Goal: Information Seeking & Learning: Learn about a topic

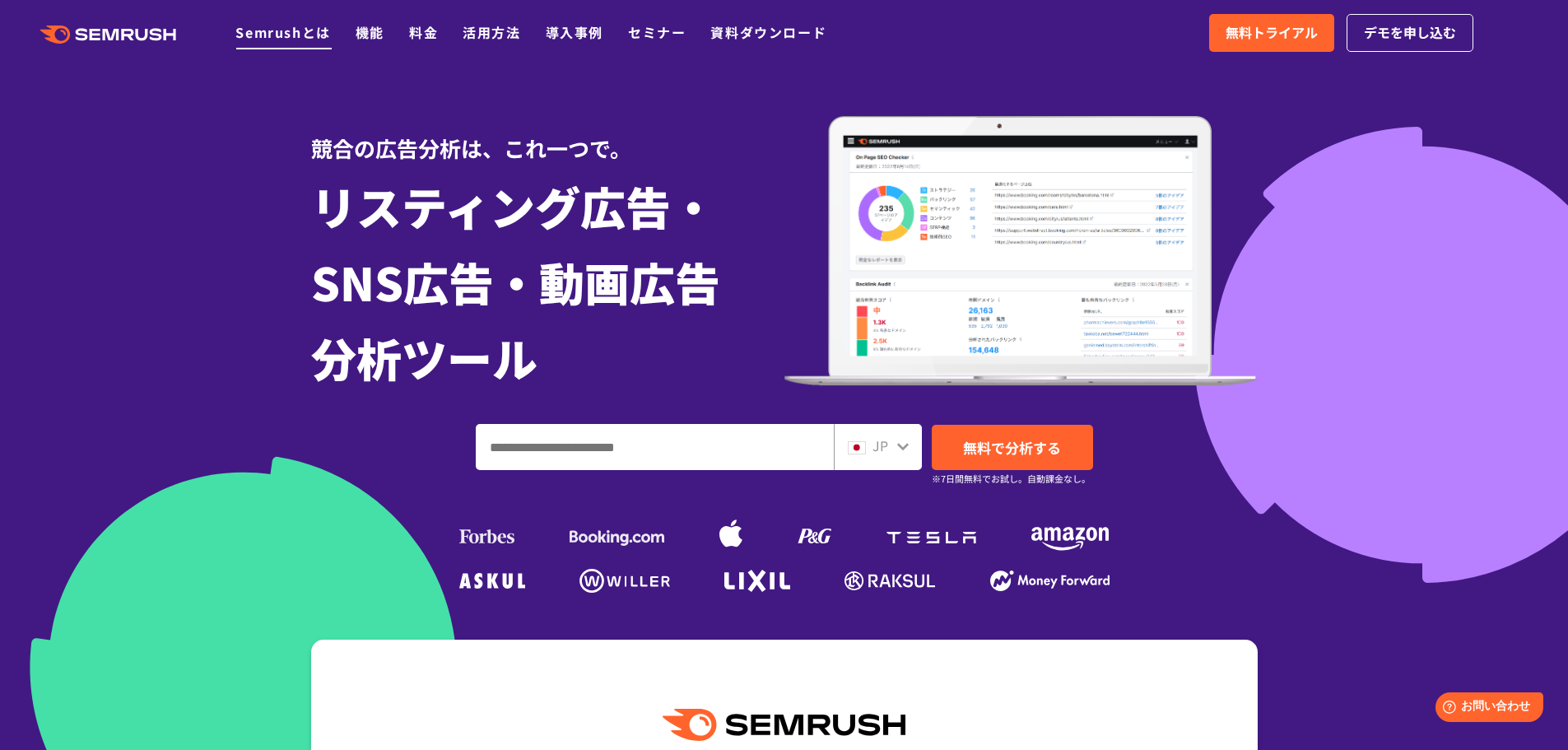
click at [302, 36] on link "Semrushとは" at bounding box center [283, 31] width 95 height 20
